Goal: Navigation & Orientation: Find specific page/section

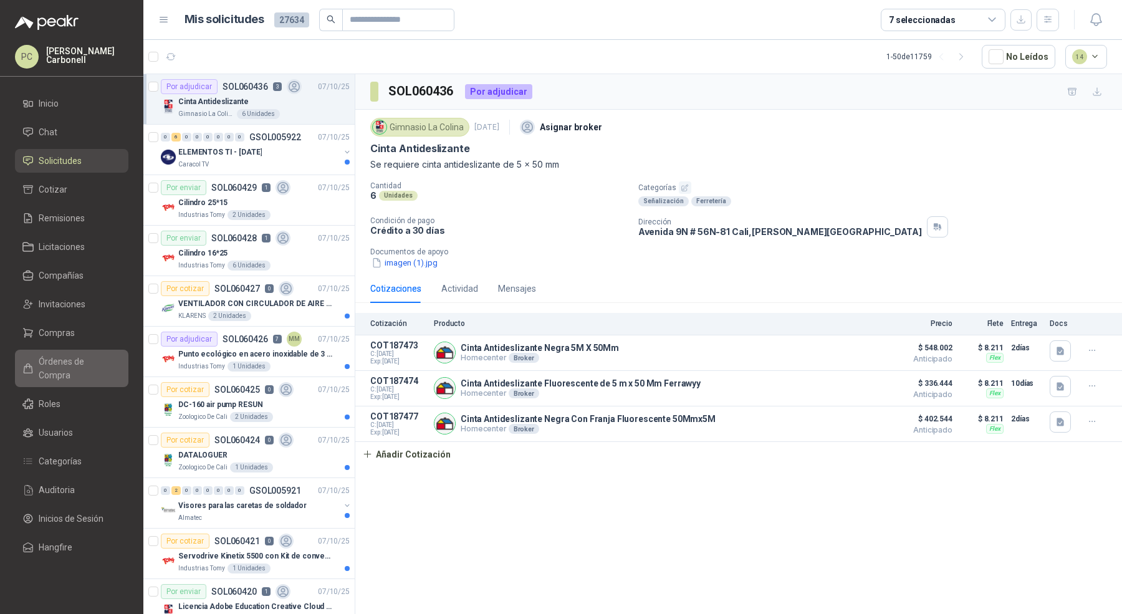
click at [100, 362] on span "Órdenes de Compra" at bounding box center [78, 368] width 78 height 27
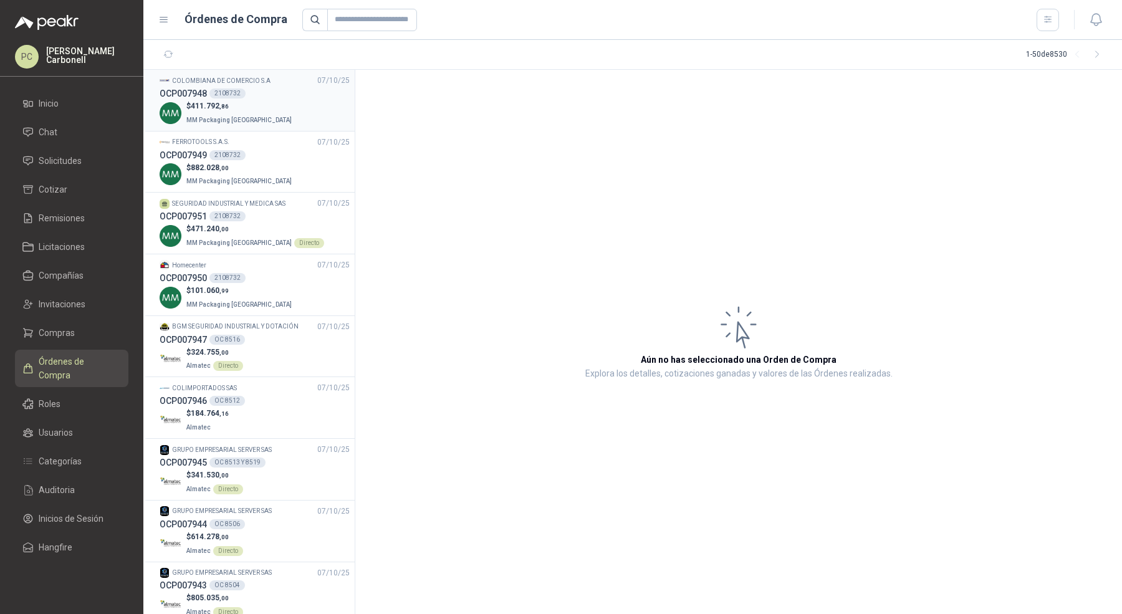
click at [289, 121] on div "$ 411.792 ,86 MM Packaging [GEOGRAPHIC_DATA]" at bounding box center [255, 113] width 190 height 26
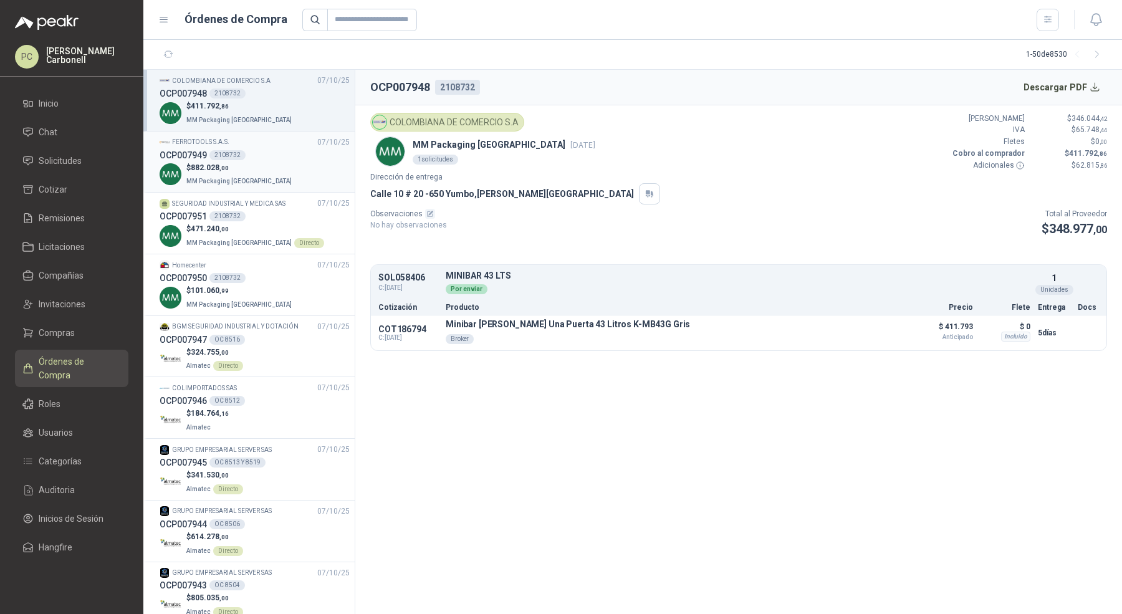
click at [321, 180] on div "$ 882.028 ,00 MM Packaging [GEOGRAPHIC_DATA]" at bounding box center [255, 175] width 190 height 26
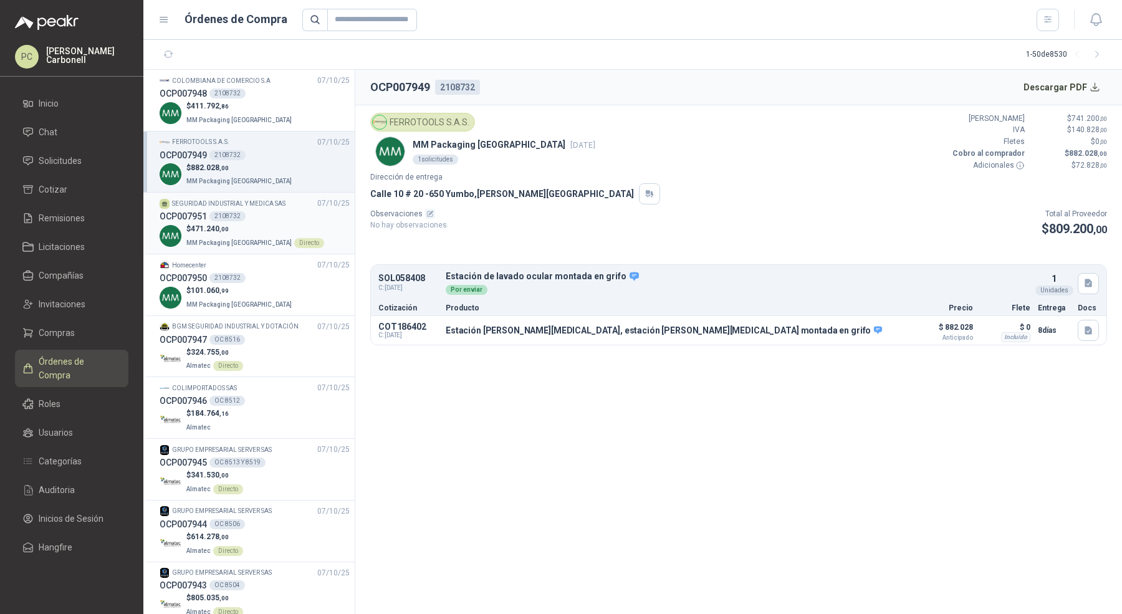
click at [298, 229] on div "$ 471.240 ,00 MM Packaging Colombia Directo" at bounding box center [255, 236] width 190 height 26
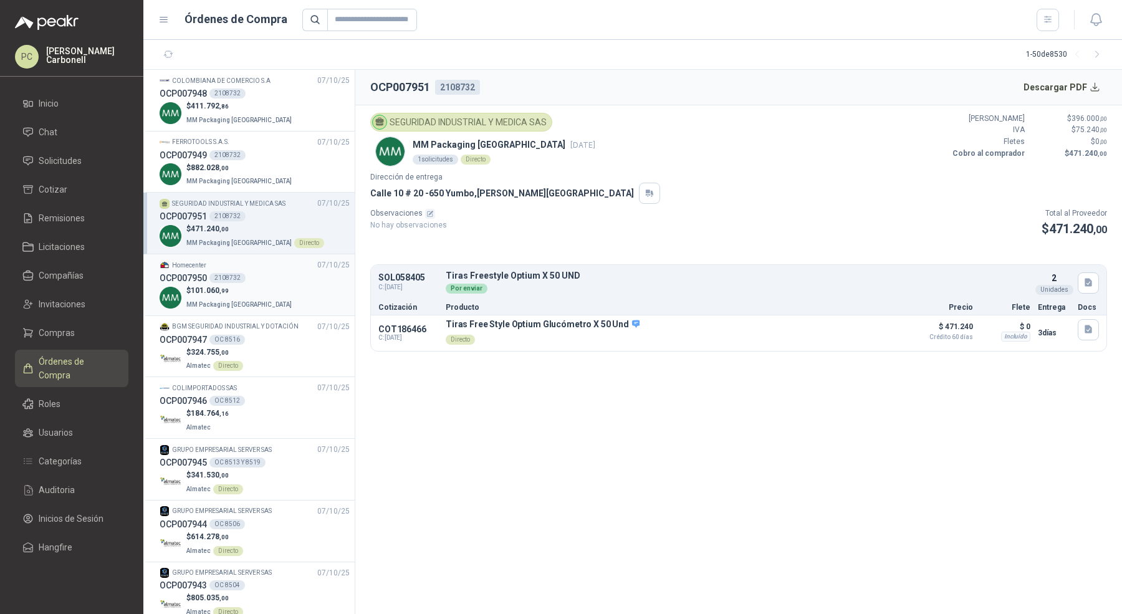
click at [293, 276] on div "OCP007950 2108732" at bounding box center [255, 278] width 190 height 14
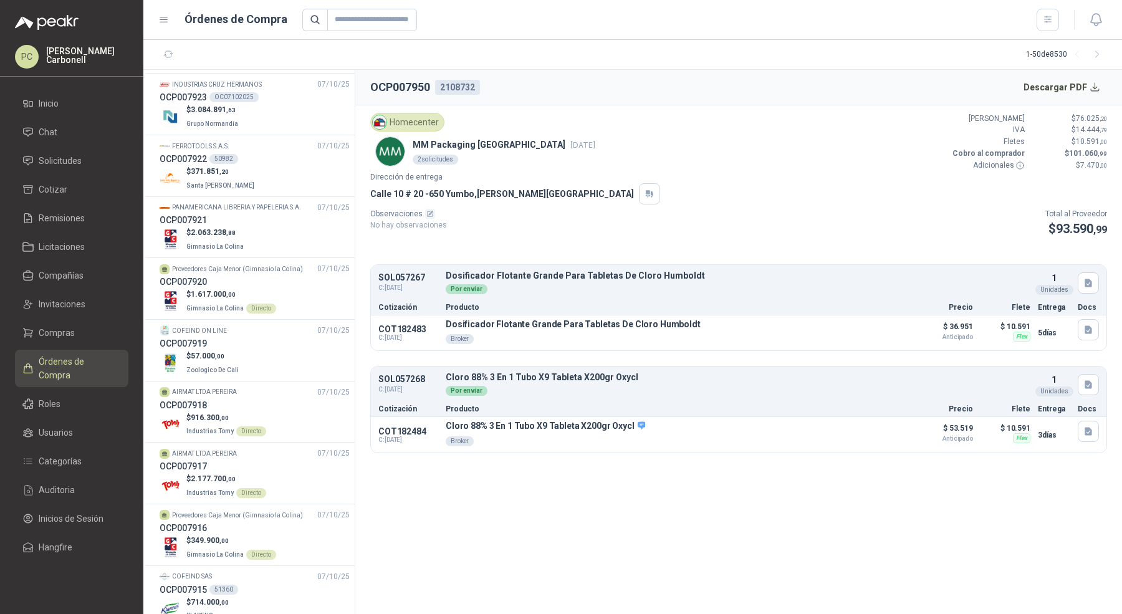
scroll to position [1718, 0]
click at [294, 227] on div "$ 2.063.238 ,88 Gimnasio La [MEDICAL_DATA]" at bounding box center [255, 240] width 190 height 26
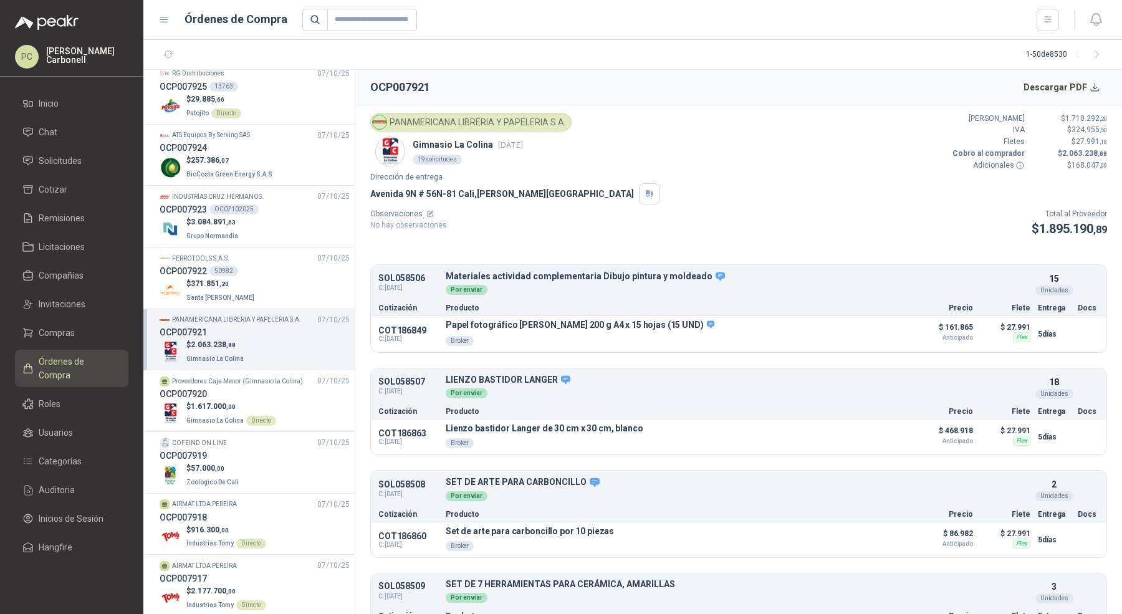
scroll to position [1594, 0]
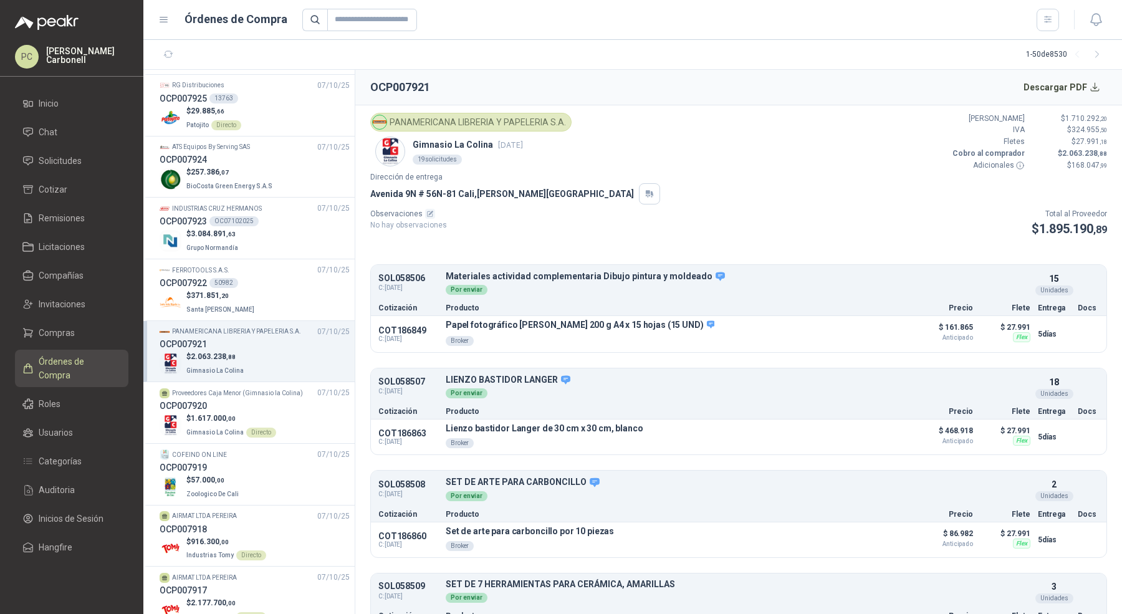
click at [294, 236] on div "$ 3.084.891 ,63 Grupo [PERSON_NAME]" at bounding box center [255, 241] width 190 height 26
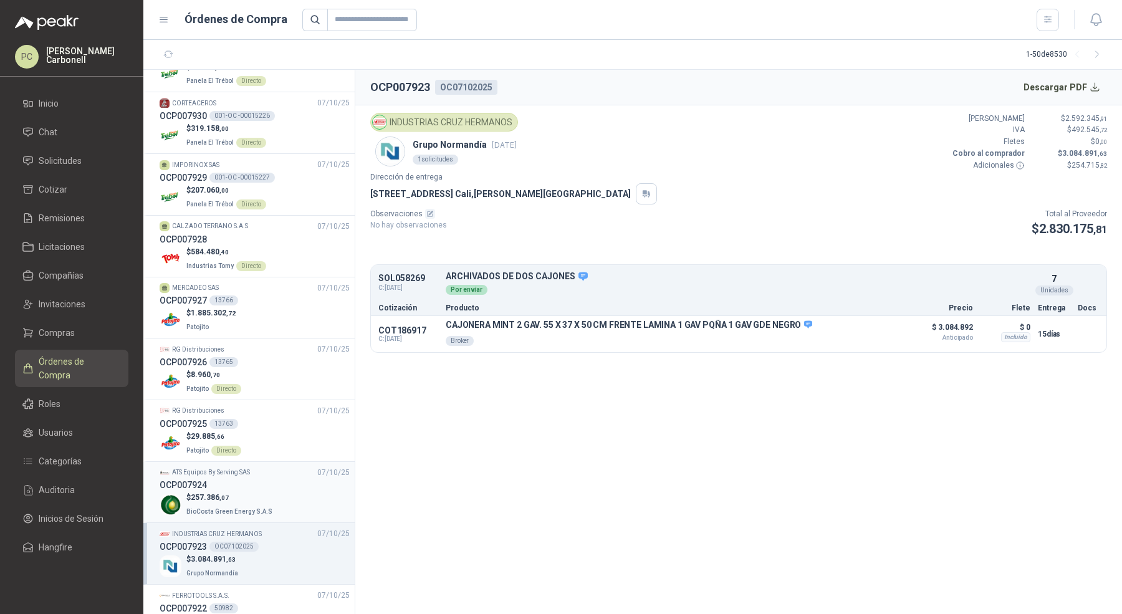
scroll to position [1268, 0]
click at [294, 283] on div "MERCADEO SAS [DATE]" at bounding box center [255, 289] width 190 height 12
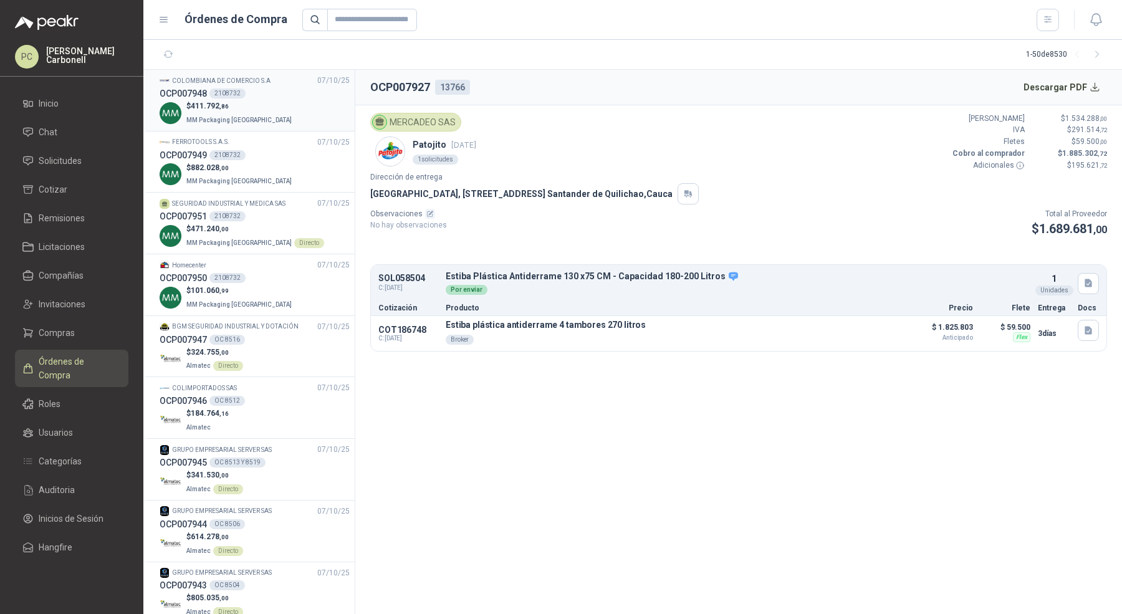
click at [262, 116] on div "$ 411.792 ,86 MM Packaging [GEOGRAPHIC_DATA]" at bounding box center [255, 113] width 190 height 26
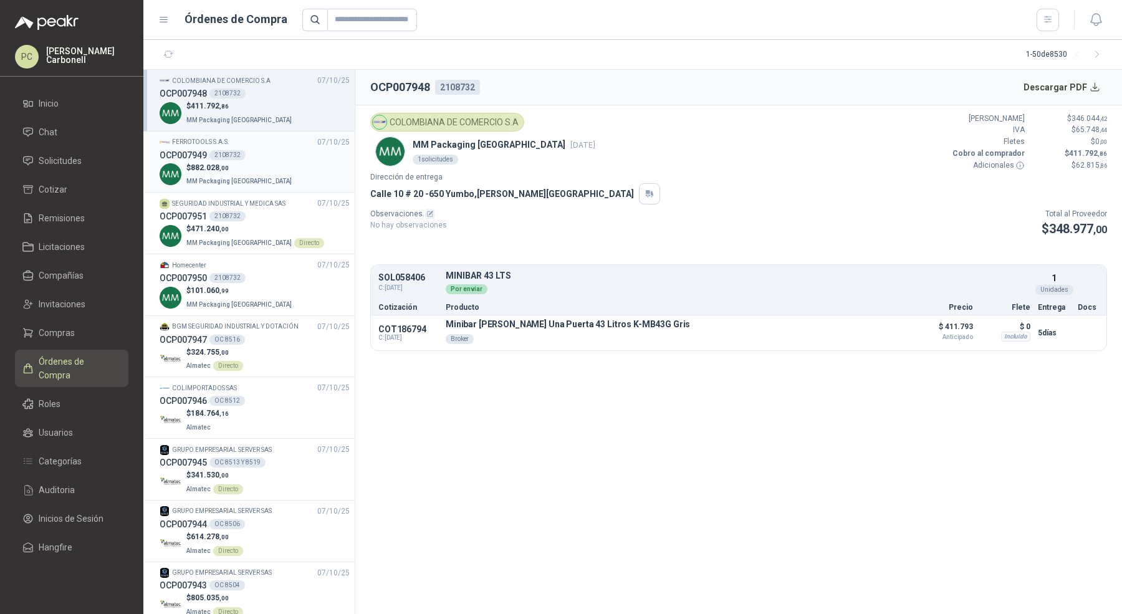
click at [263, 160] on div "OCP007949 2108732" at bounding box center [255, 155] width 190 height 14
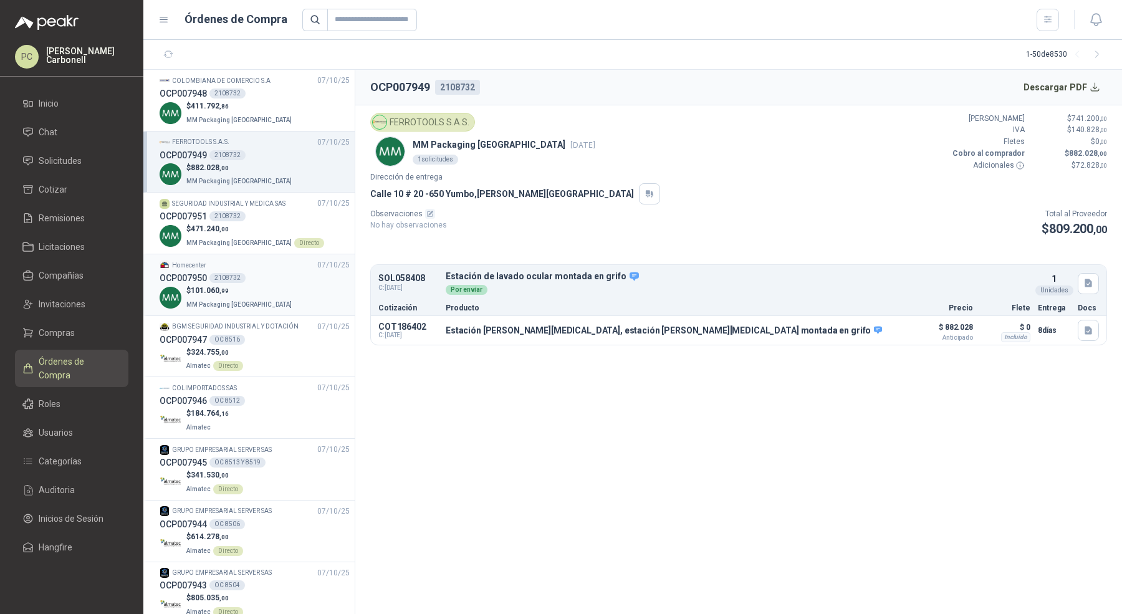
click at [277, 280] on div "OCP007950 2108732" at bounding box center [255, 278] width 190 height 14
